Goal: Information Seeking & Learning: Learn about a topic

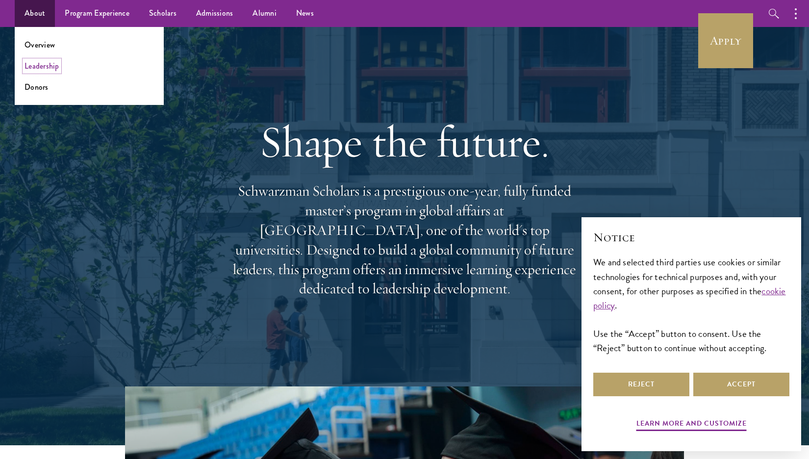
click at [41, 66] on link "Leadership" at bounding box center [42, 65] width 35 height 11
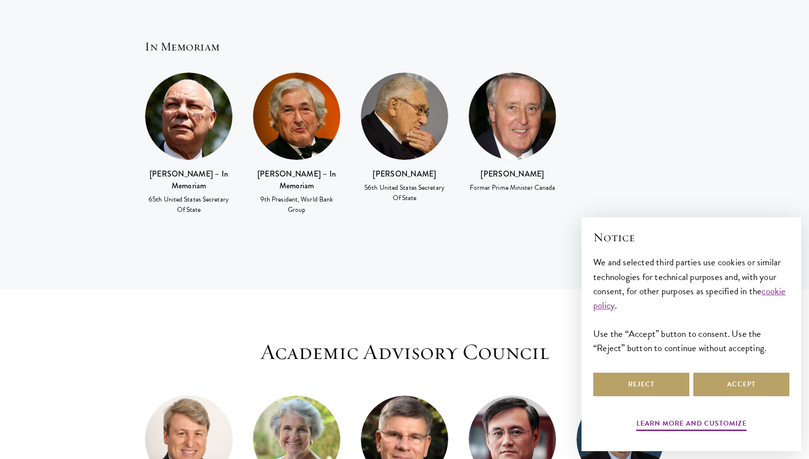
scroll to position [2403, 0]
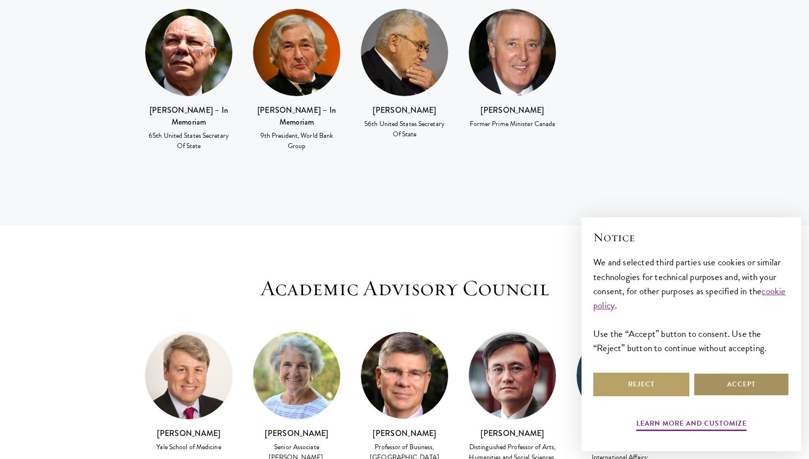
click at [724, 382] on button "Accept" at bounding box center [741, 385] width 96 height 24
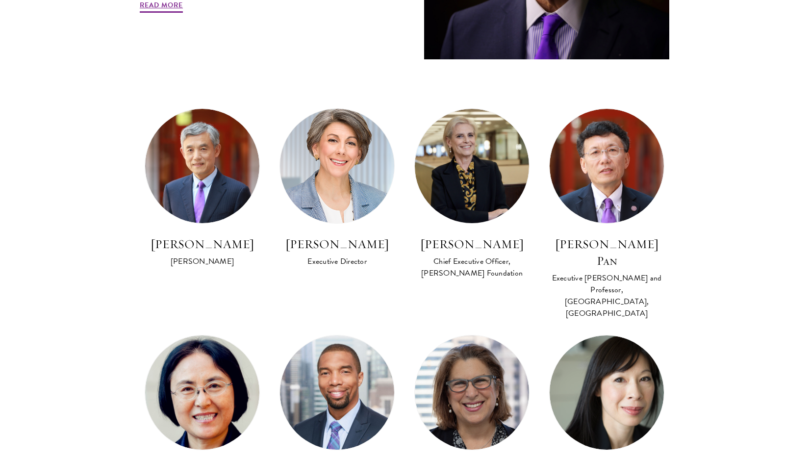
scroll to position [539, 0]
